Goal: Browse casually: Explore the website without a specific task or goal

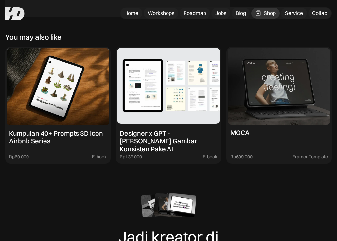
scroll to position [1658, 0]
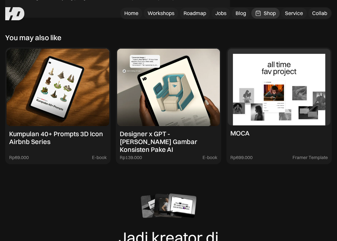
click at [267, 95] on img at bounding box center [279, 87] width 103 height 77
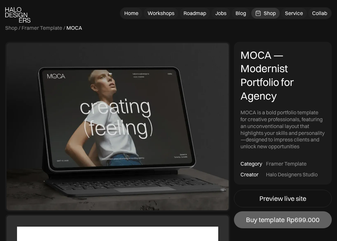
scroll to position [10, 0]
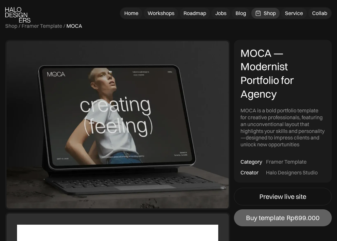
click at [134, 15] on div "Home" at bounding box center [131, 13] width 14 height 7
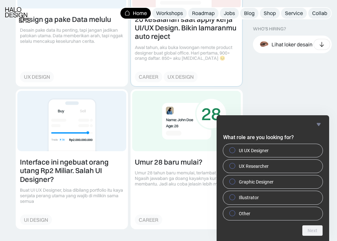
scroll to position [938, 0]
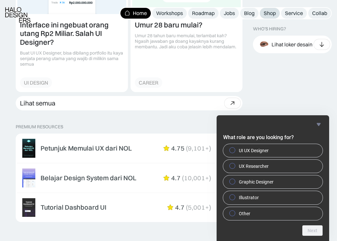
click at [274, 11] on div "Shop" at bounding box center [270, 13] width 12 height 7
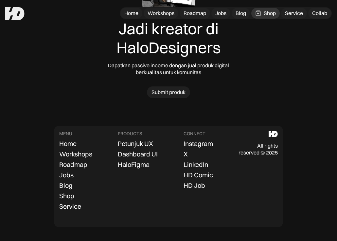
scroll to position [2057, 0]
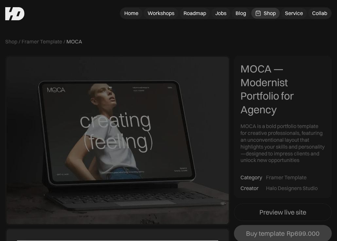
scroll to position [10, 0]
